Goal: Transaction & Acquisition: Purchase product/service

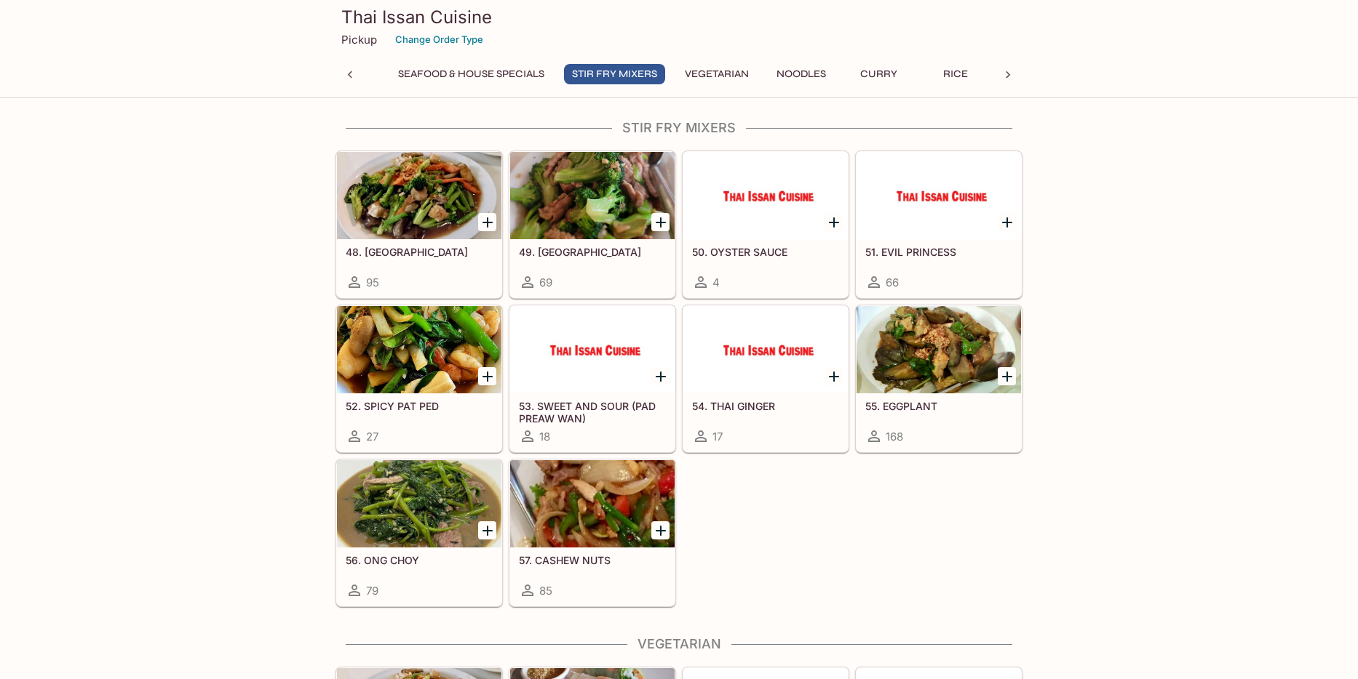
scroll to position [1596, 0]
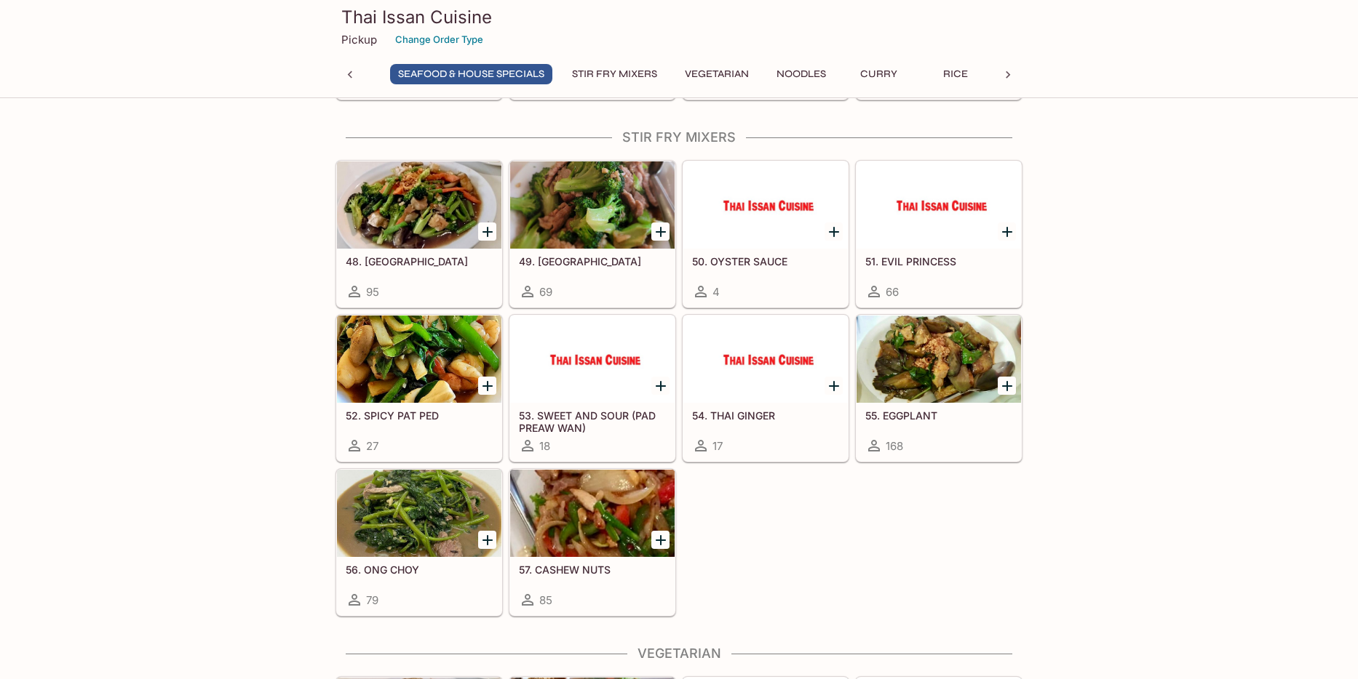
click at [906, 368] on div at bounding box center [938, 359] width 164 height 87
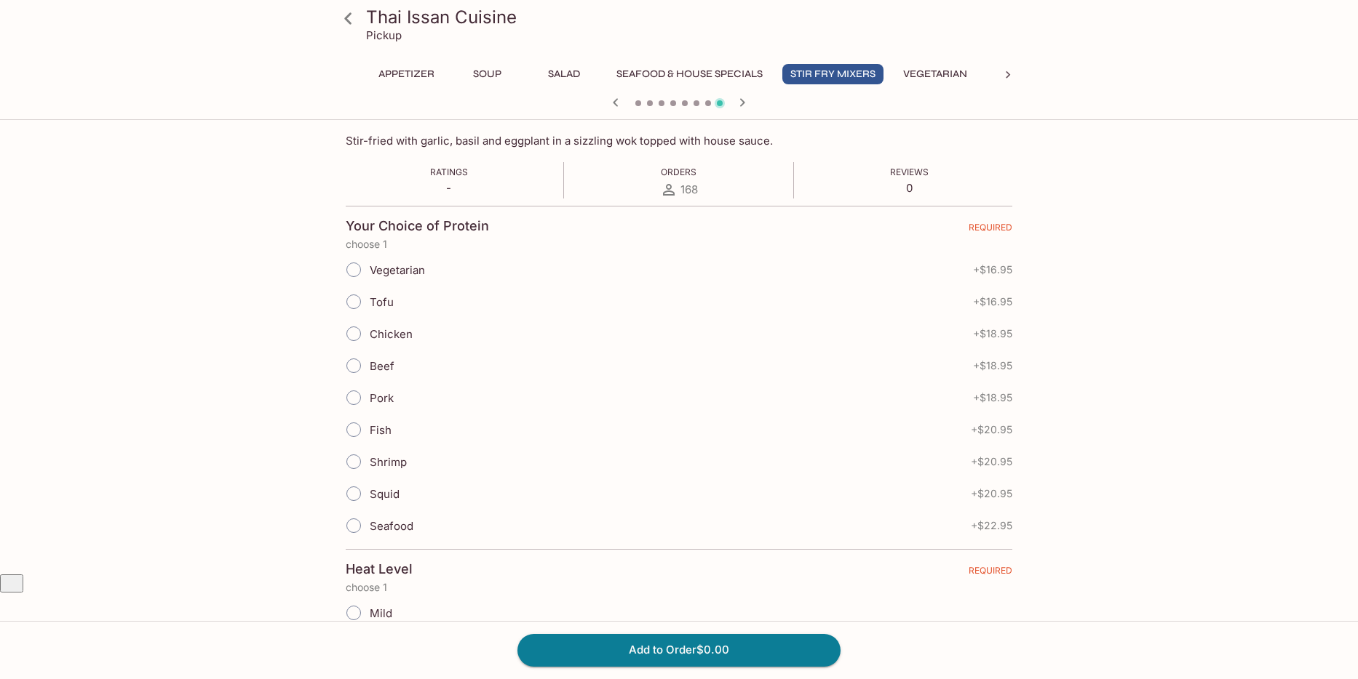
scroll to position [298, 0]
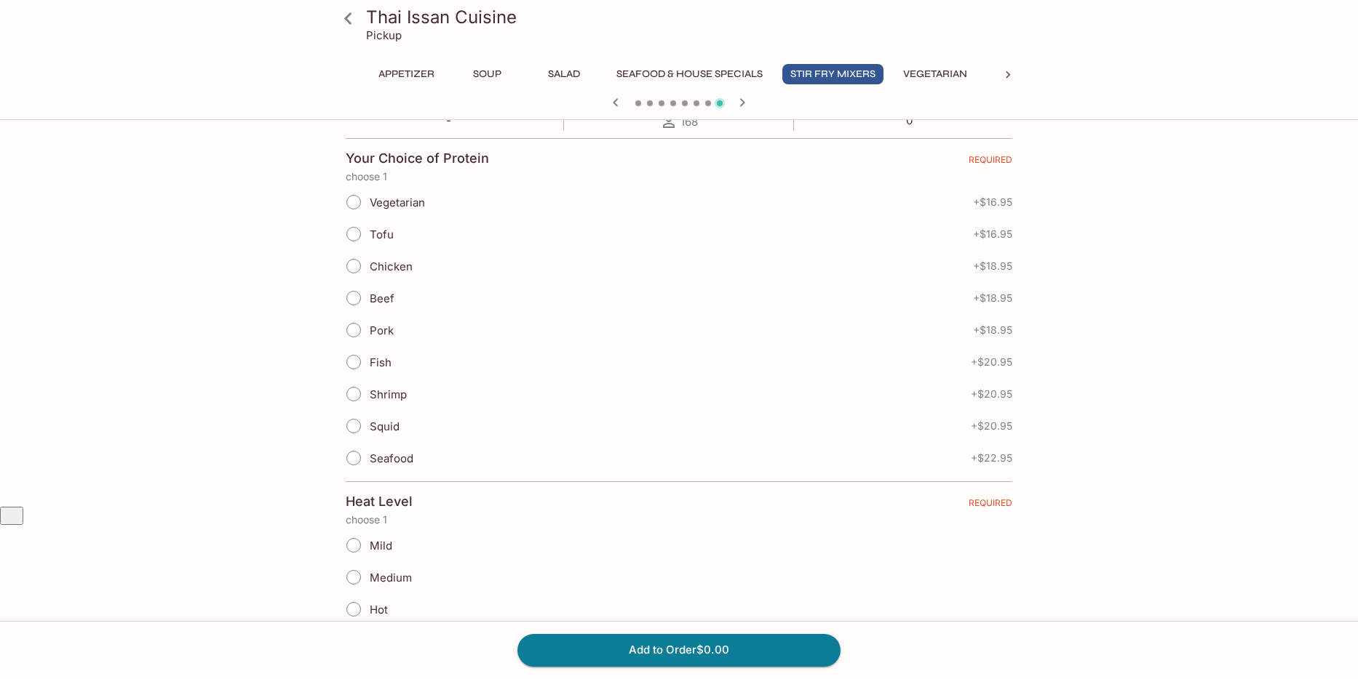
click at [354, 265] on input "Chicken" at bounding box center [353, 266] width 31 height 31
radio input "true"
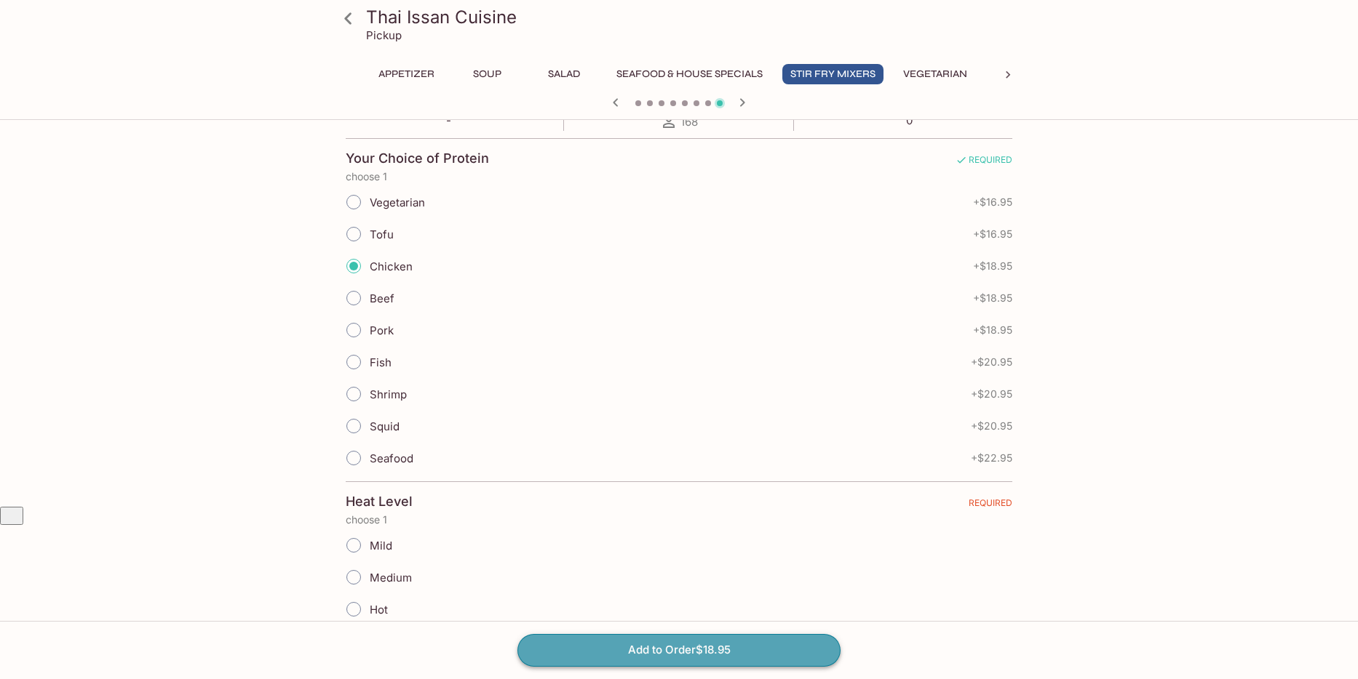
click at [704, 653] on button "Add to Order $18.95" at bounding box center [678, 650] width 323 height 32
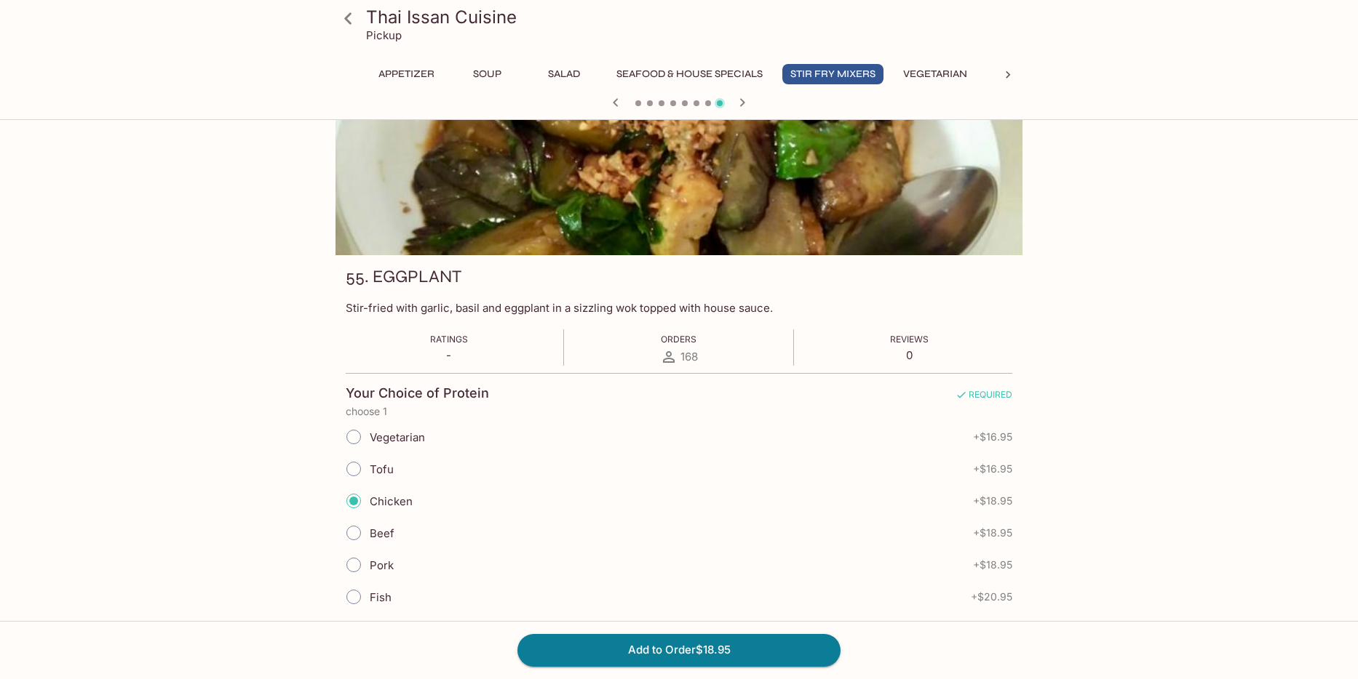
scroll to position [0, 0]
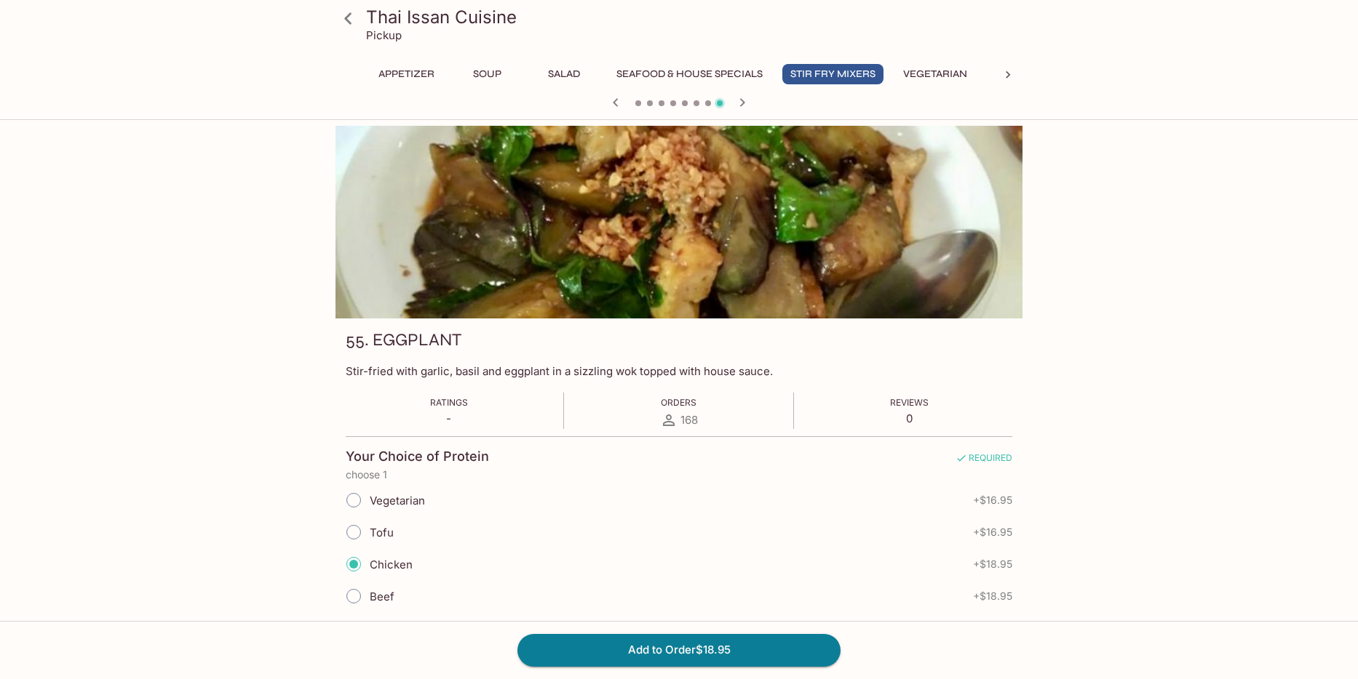
click at [634, 103] on div at bounding box center [679, 104] width 698 height 22
click at [639, 101] on span at bounding box center [638, 103] width 6 height 6
click at [650, 74] on button "Seafood & House Specials" at bounding box center [689, 74] width 162 height 20
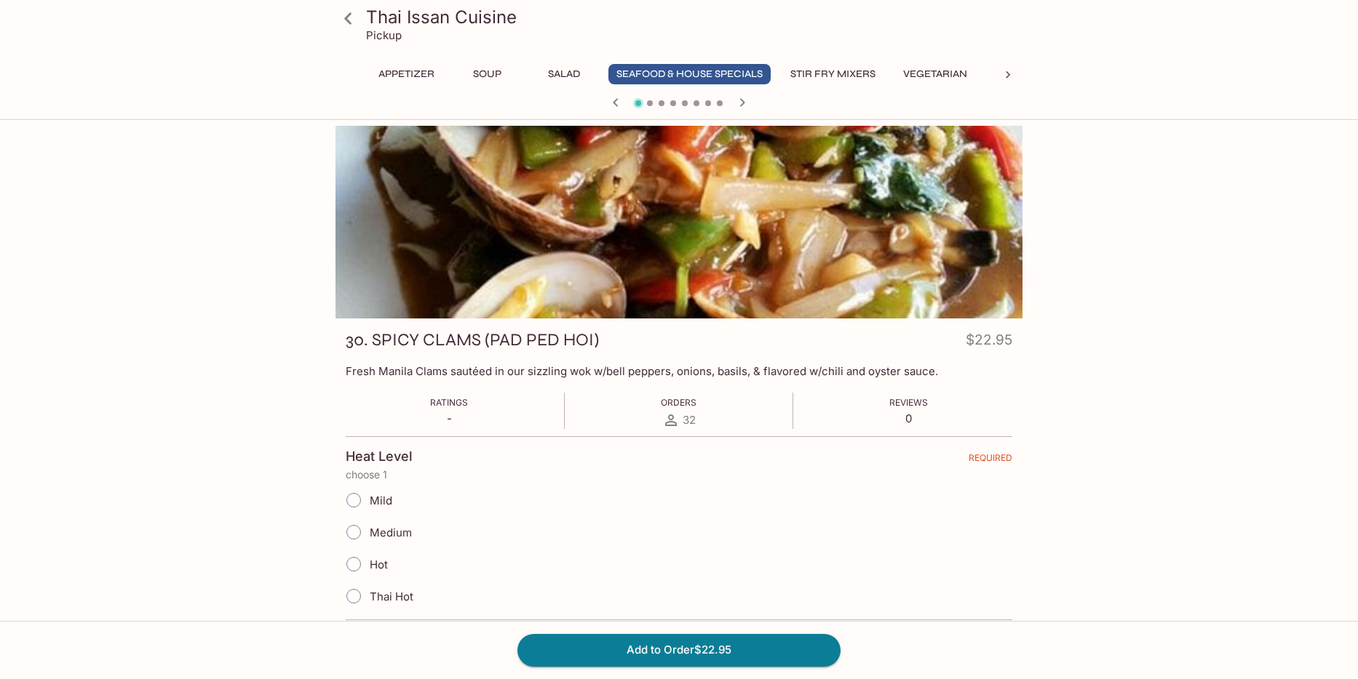
click at [422, 73] on button "Appetizer" at bounding box center [406, 74] width 72 height 20
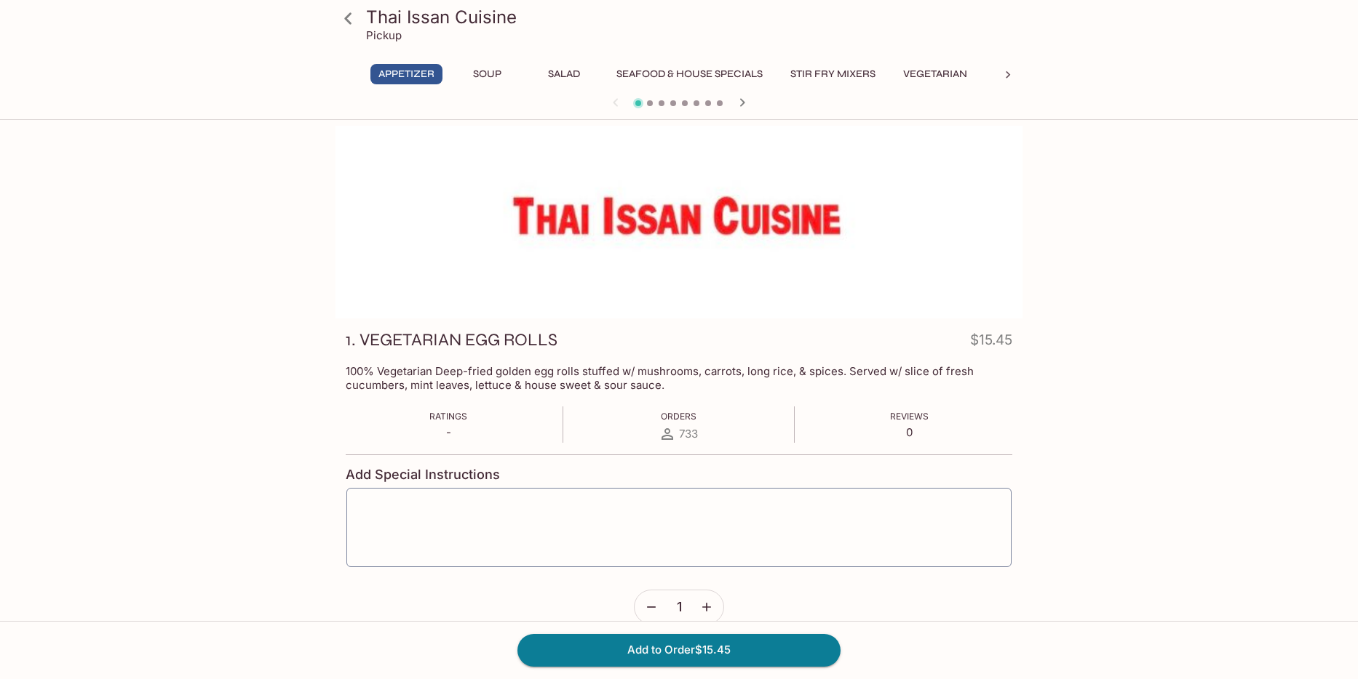
click at [648, 103] on span at bounding box center [650, 103] width 6 height 6
click at [349, 16] on icon at bounding box center [347, 18] width 25 height 25
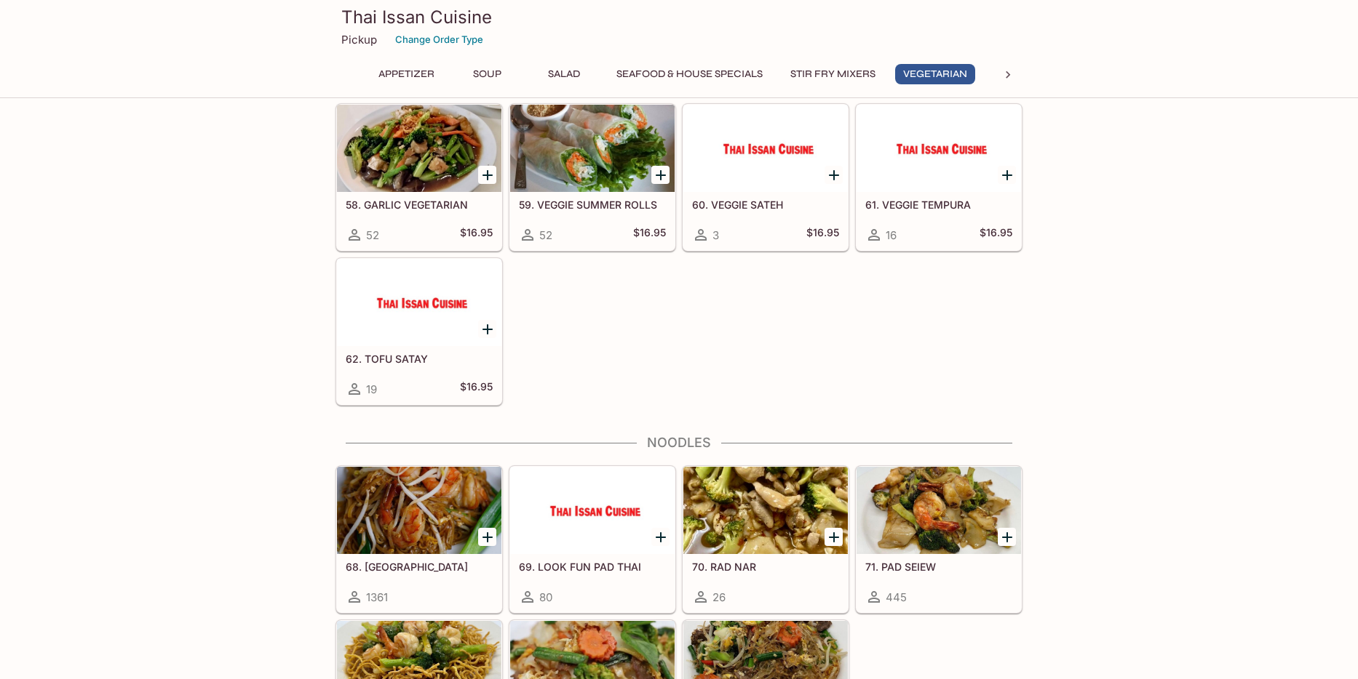
scroll to position [2348, 0]
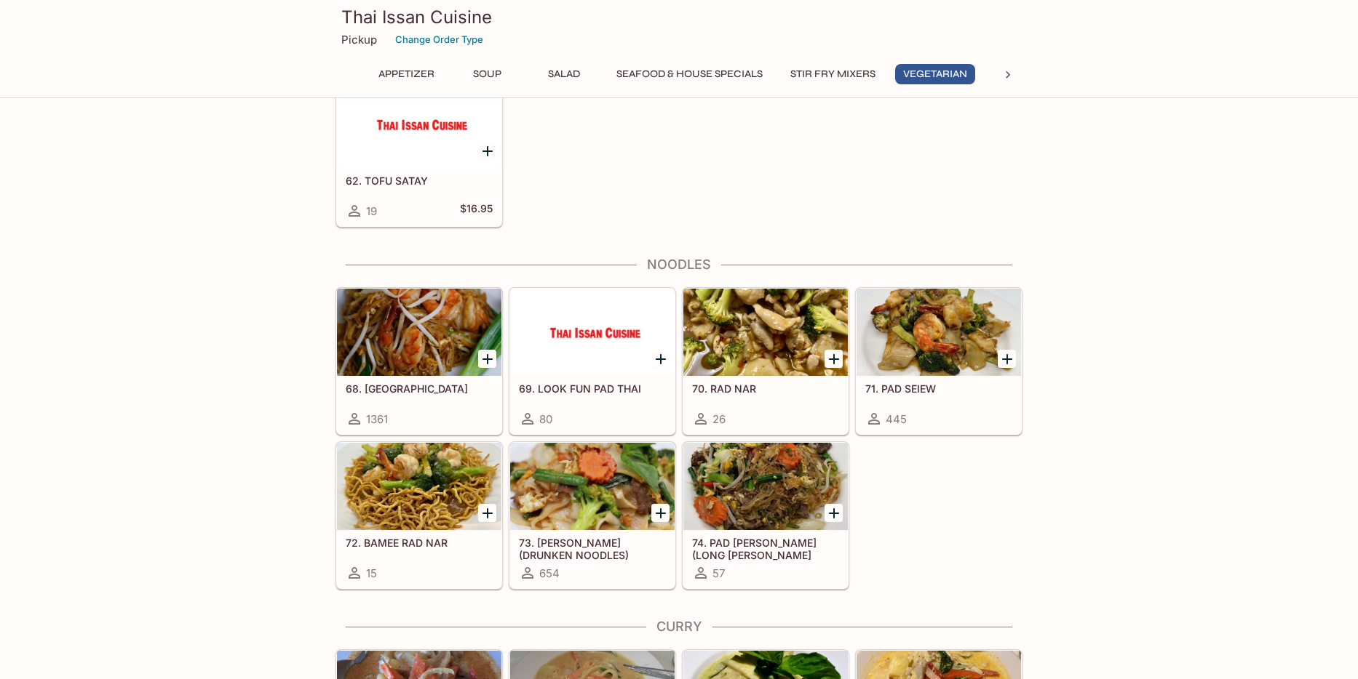
click at [432, 341] on div at bounding box center [419, 332] width 164 height 87
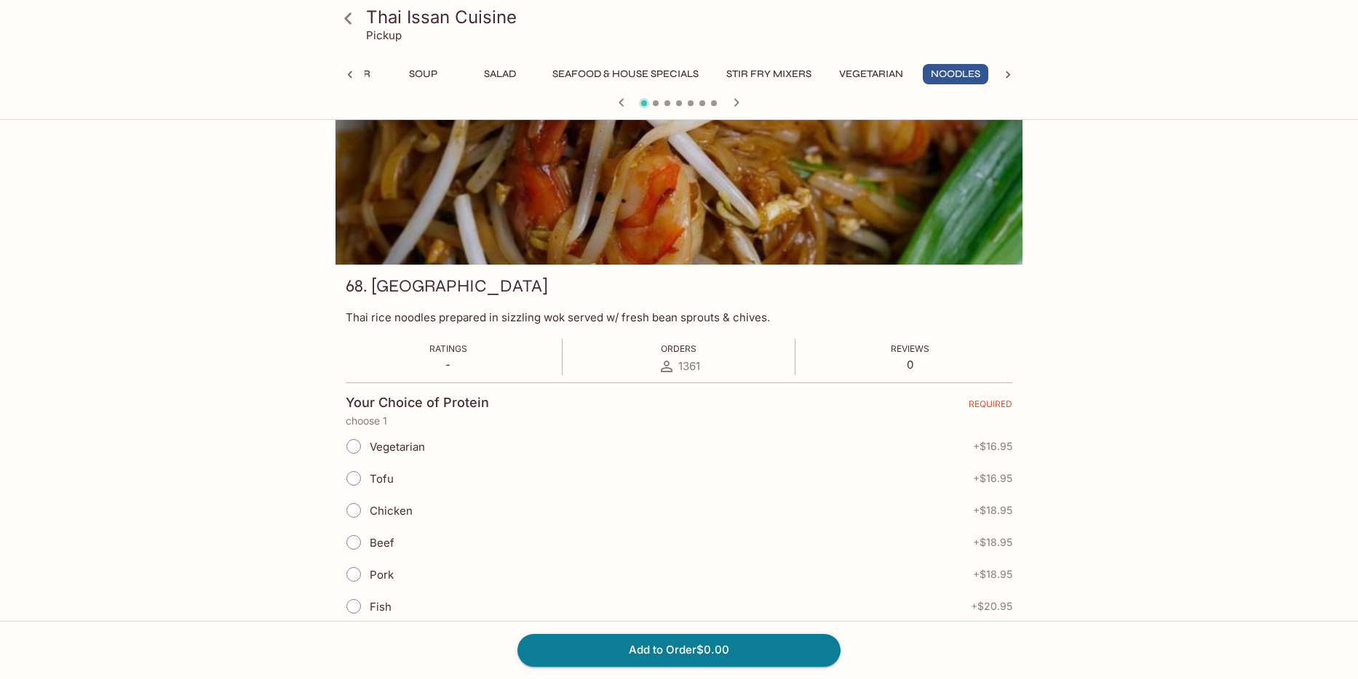
scroll to position [69, 0]
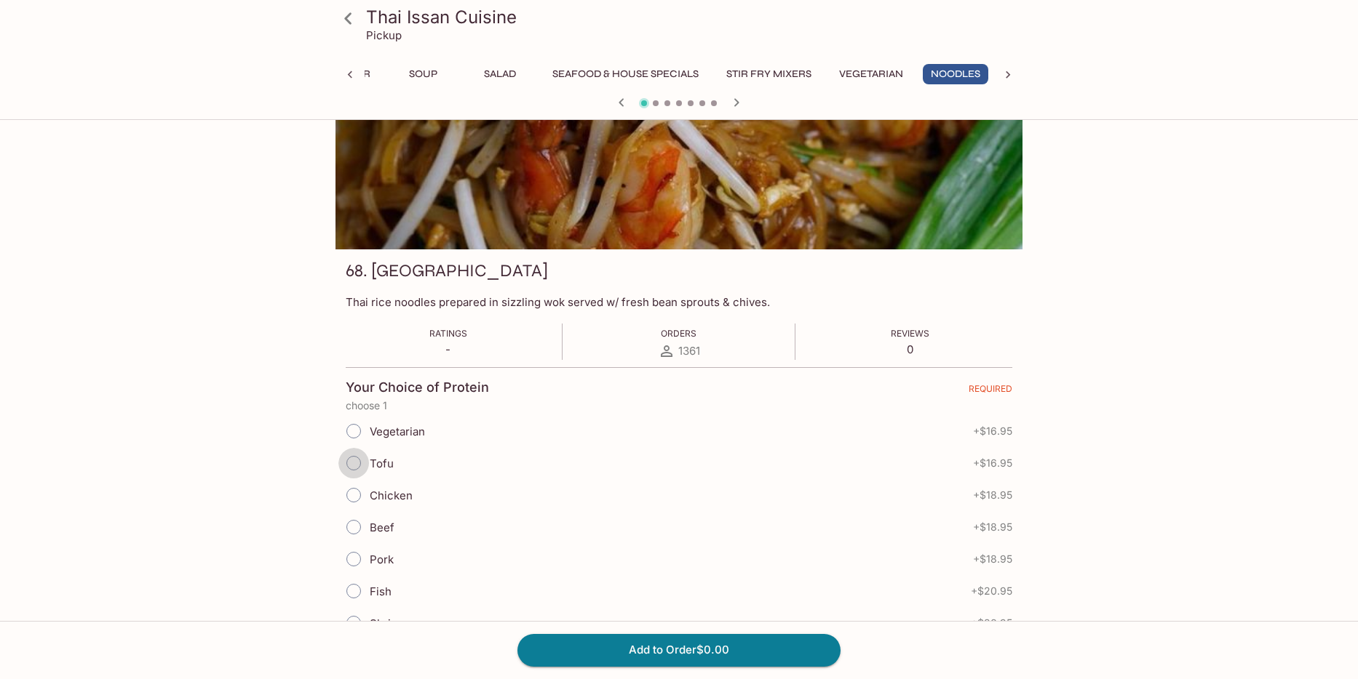
click at [355, 462] on input "Tofu" at bounding box center [353, 463] width 31 height 31
radio input "true"
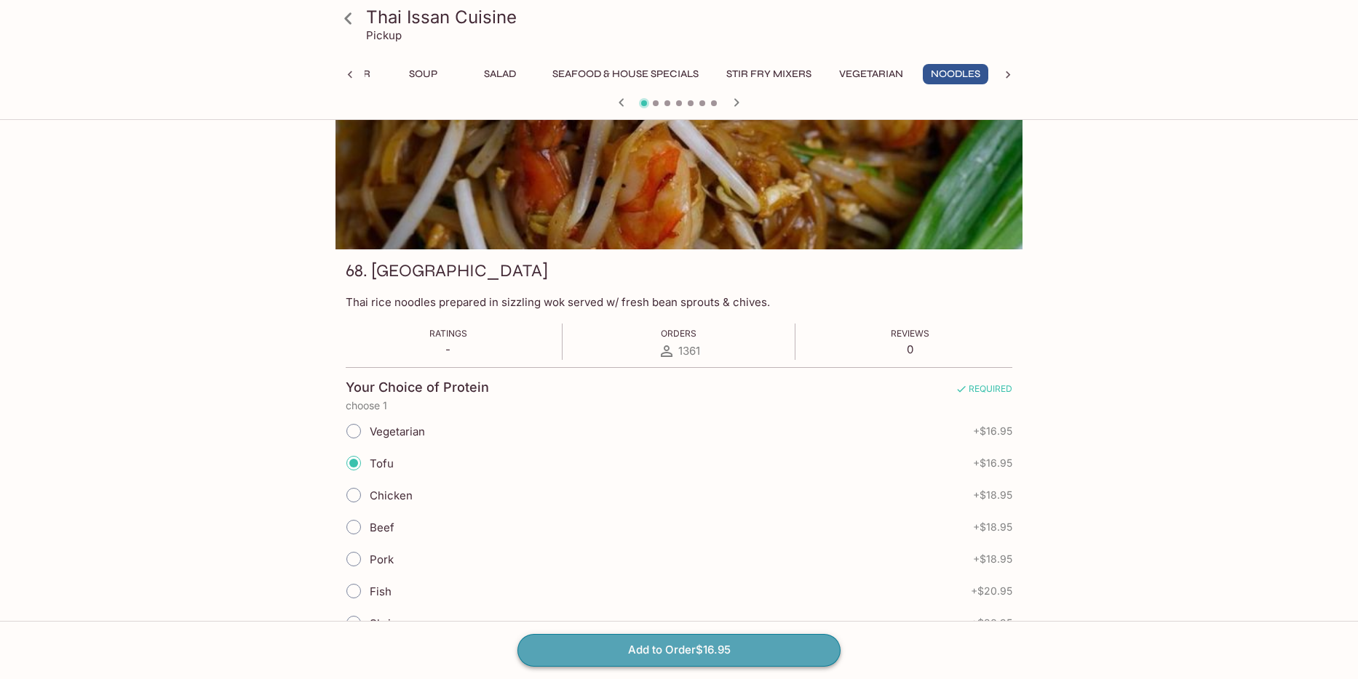
click at [703, 650] on button "Add to Order $16.95" at bounding box center [678, 650] width 323 height 32
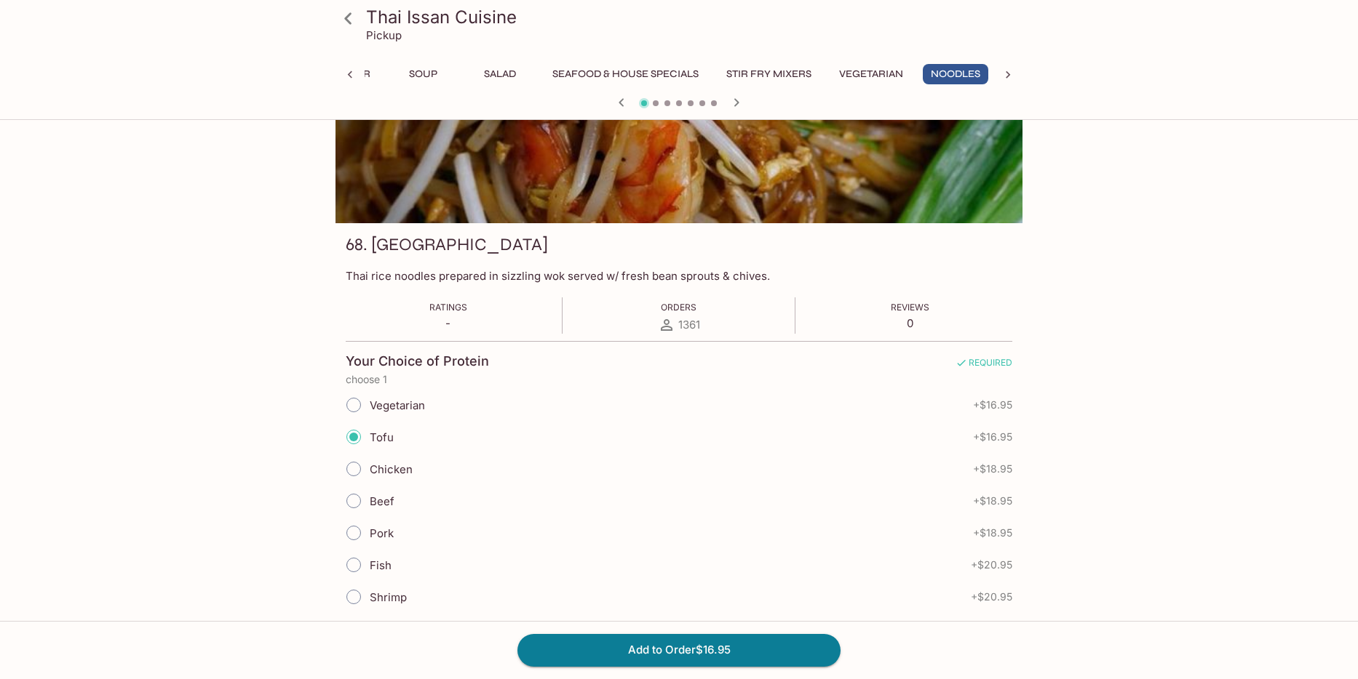
scroll to position [0, 0]
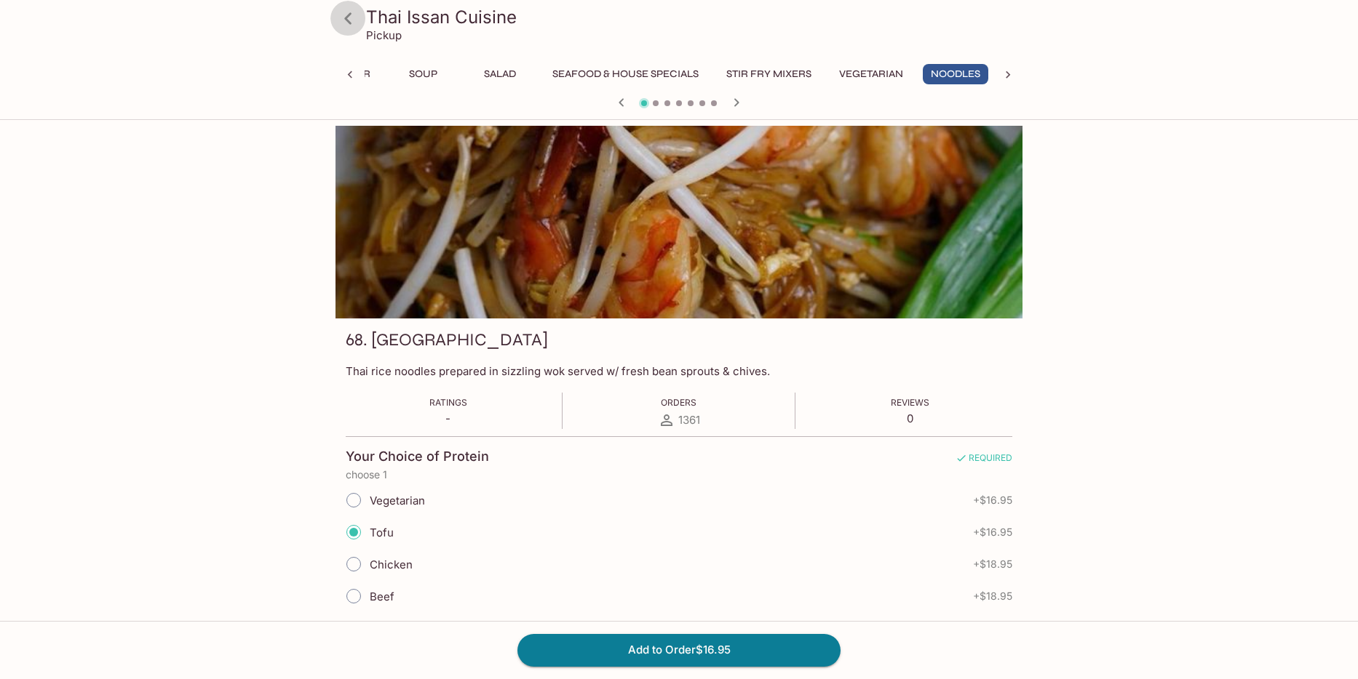
click at [346, 15] on icon at bounding box center [347, 18] width 25 height 25
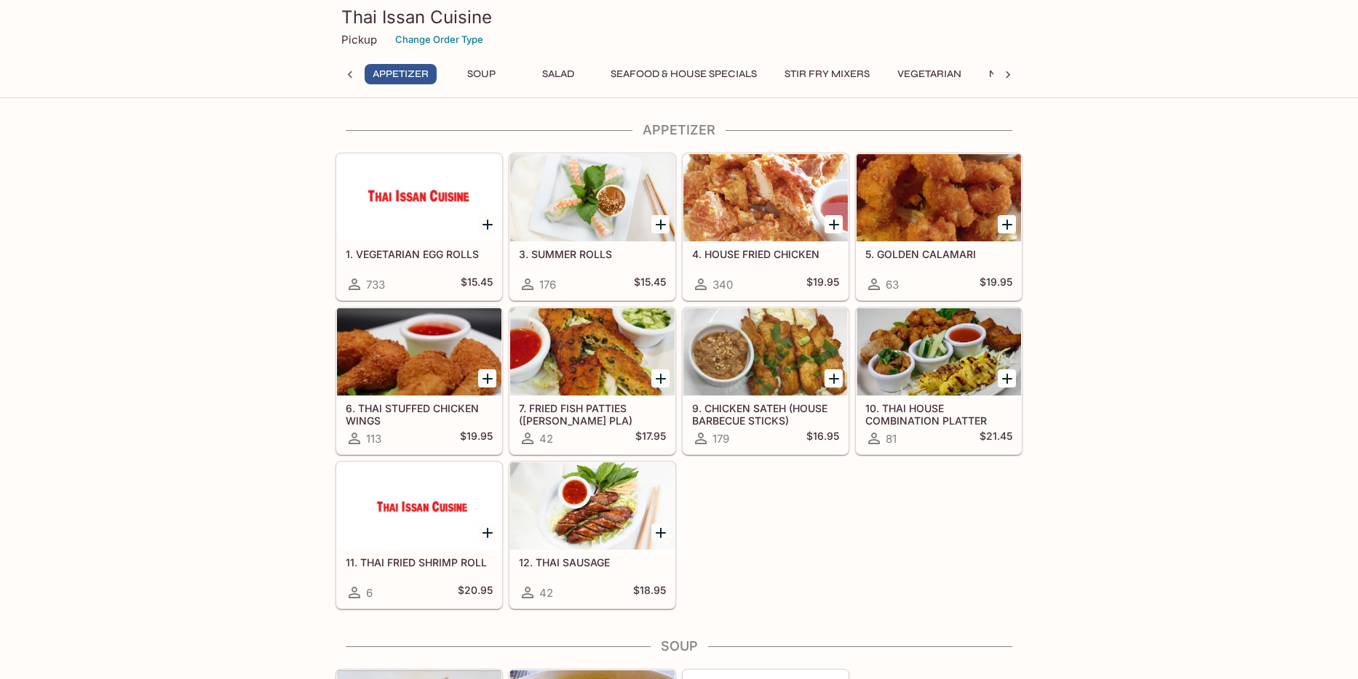
click at [359, 44] on p "Pickup" at bounding box center [359, 40] width 36 height 14
click at [357, 35] on p "Pickup" at bounding box center [359, 40] width 36 height 14
click at [414, 20] on h3 "Thai Issan Cuisine" at bounding box center [678, 17] width 675 height 23
